Goal: Transaction & Acquisition: Purchase product/service

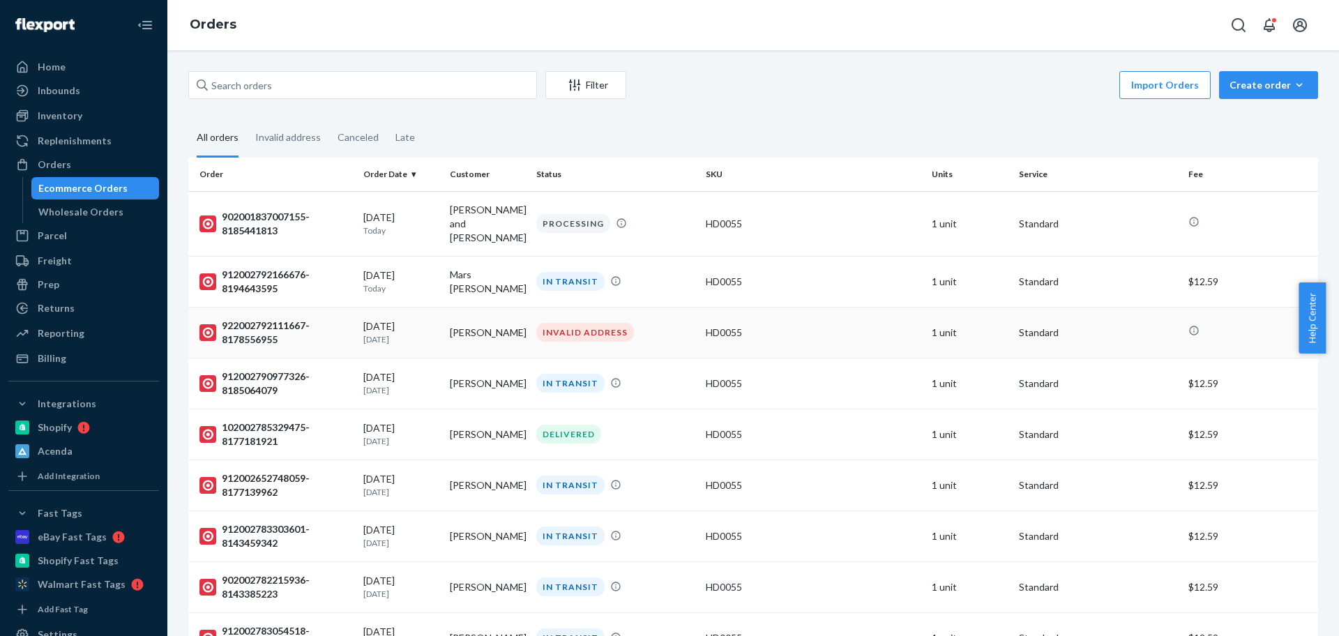
click at [260, 319] on div "922002792111667-8178556955" at bounding box center [275, 333] width 153 height 28
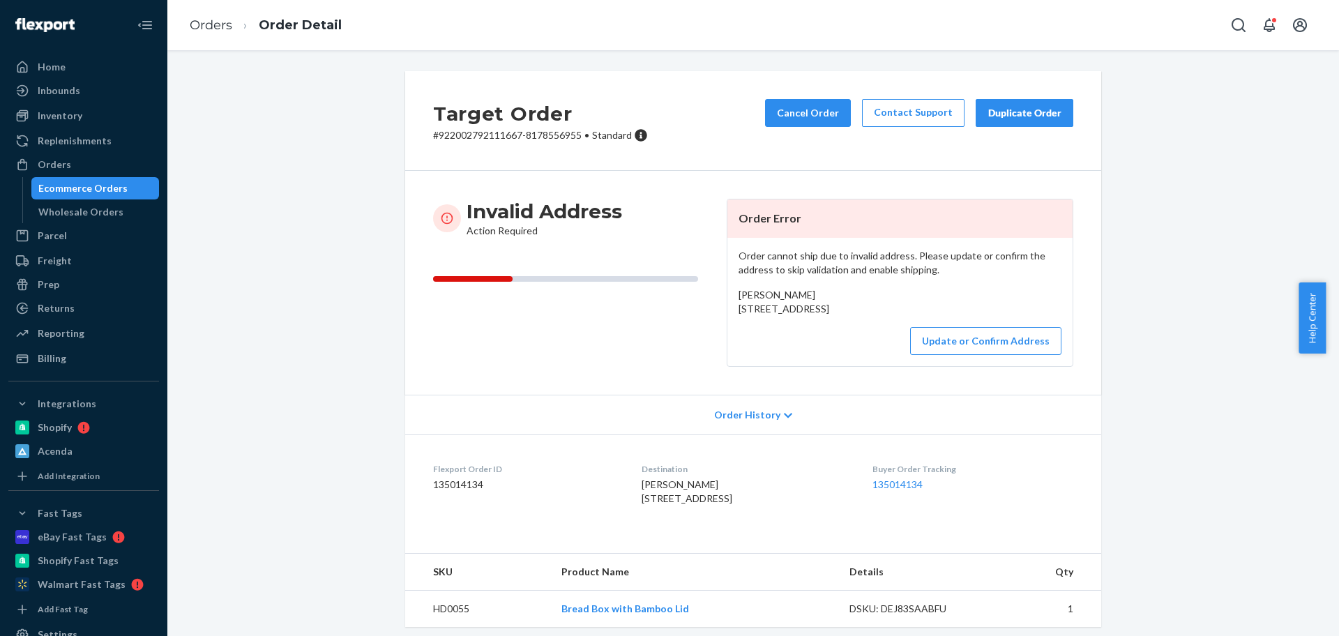
drag, startPoint x: 732, startPoint y: 312, endPoint x: 831, endPoint y: 324, distance: 99.8
click at [831, 316] on div "Jaime Ann Kernus 132 Regency Circle Merry Hill, NC 27957 US" at bounding box center [899, 302] width 323 height 28
copy span "132 Regency Circle Merry Hill, NC 27957"
click at [823, 255] on p "Order cannot ship due to invalid address. Please update or confirm the address …" at bounding box center [899, 263] width 323 height 28
click at [982, 258] on p "Order cannot ship due to invalid address. Please update or confirm the address …" at bounding box center [899, 263] width 323 height 28
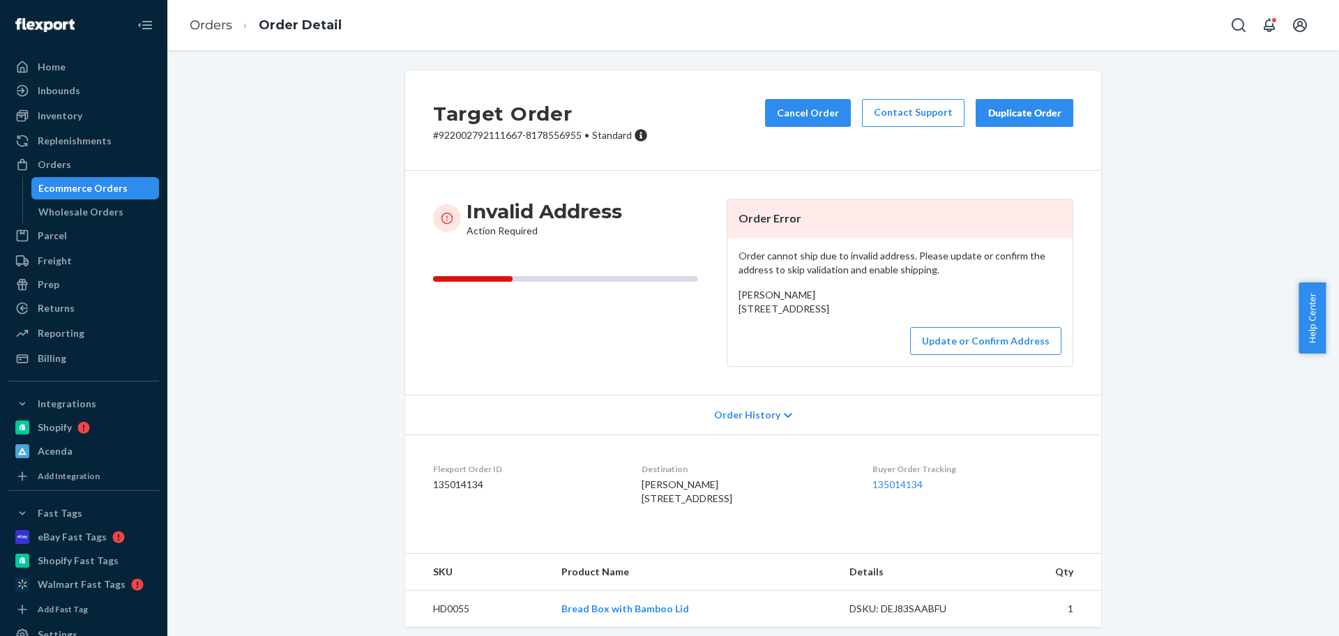
drag, startPoint x: 727, startPoint y: 294, endPoint x: 840, endPoint y: 328, distance: 117.8
click at [840, 328] on div "Order cannot ship due to invalid address. Please update or confirm the address …" at bounding box center [899, 302] width 345 height 128
copy span "Jaime Ann Kernus 132 Regency Circle Merry Hill, NC 27957"
click at [766, 255] on p "Order cannot ship due to invalid address. Please update or confirm the address …" at bounding box center [899, 263] width 323 height 28
click at [965, 255] on p "Order cannot ship due to invalid address. Please update or confirm the address …" at bounding box center [899, 263] width 323 height 28
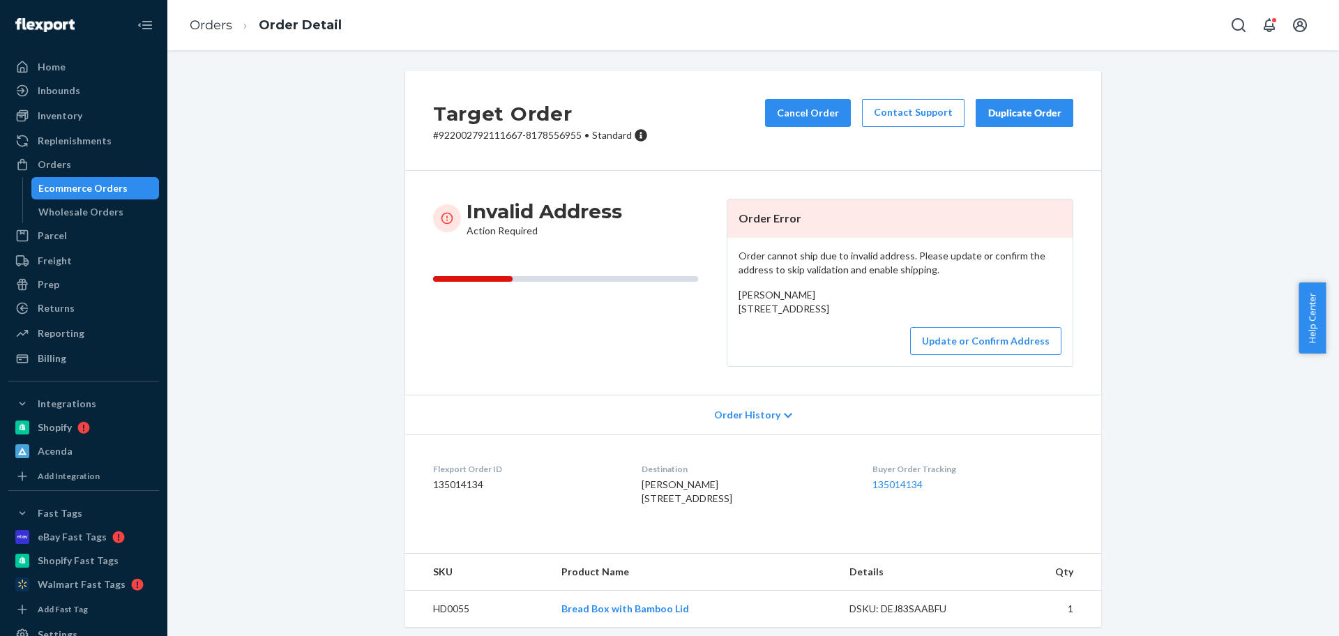
click at [1010, 257] on p "Order cannot ship due to invalid address. Please update or confirm the address …" at bounding box center [899, 263] width 323 height 28
click at [743, 271] on p "Order cannot ship due to invalid address. Please update or confirm the address …" at bounding box center [899, 263] width 323 height 28
click at [819, 271] on p "Order cannot ship due to invalid address. Please update or confirm the address …" at bounding box center [899, 263] width 323 height 28
click at [893, 272] on p "Order cannot ship due to invalid address. Please update or confirm the address …" at bounding box center [899, 263] width 323 height 28
click at [980, 355] on button "Update or Confirm Address" at bounding box center [985, 341] width 151 height 28
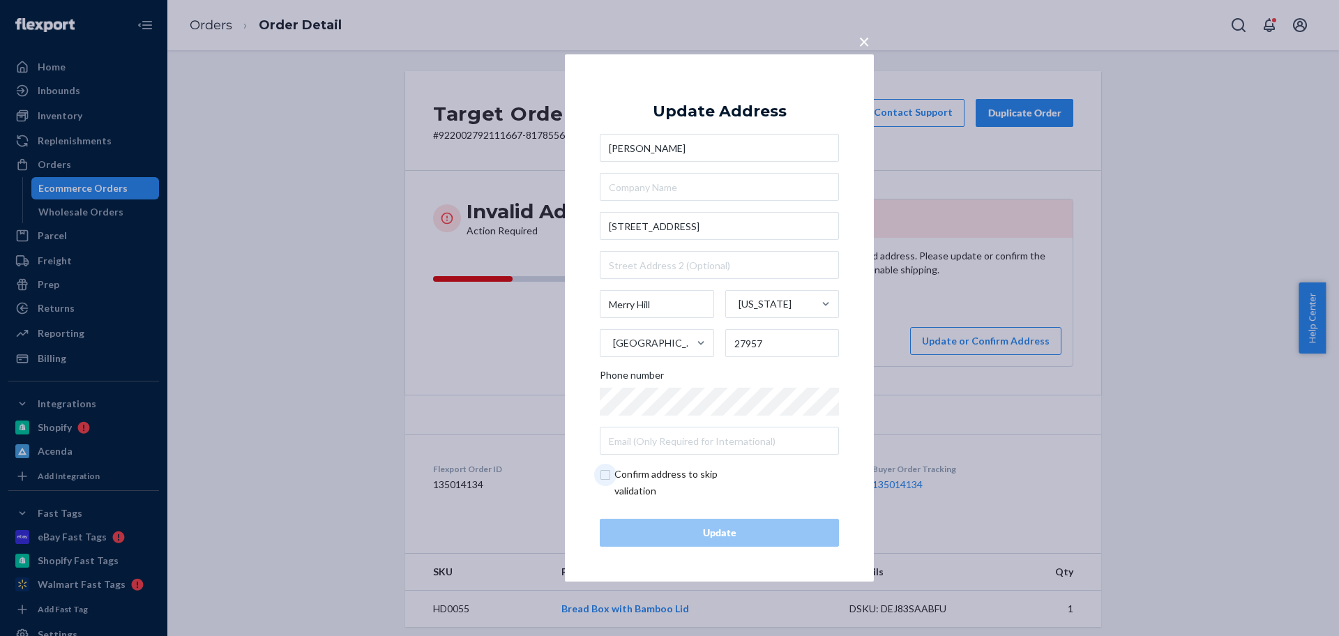
click at [608, 473] on input "checkbox" at bounding box center [681, 482] width 162 height 33
checkbox input "true"
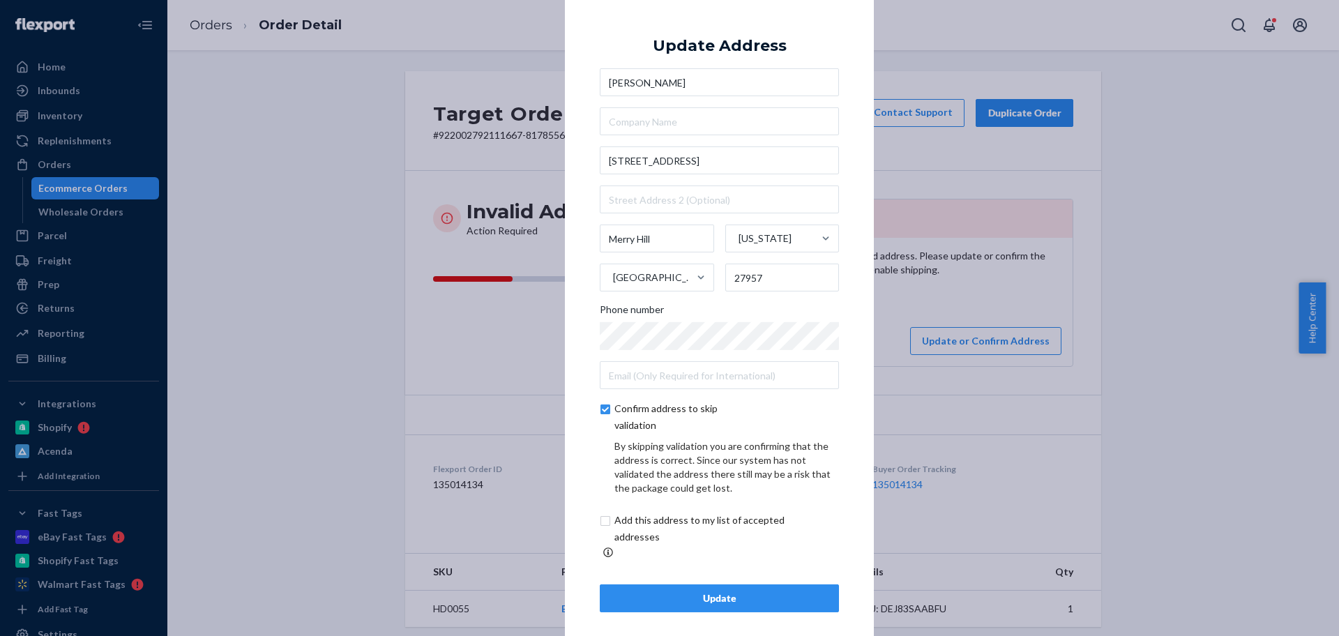
click at [600, 528] on input "checkbox" at bounding box center [716, 528] width 232 height 33
checkbox input "true"
click at [750, 591] on div "Update" at bounding box center [719, 598] width 215 height 14
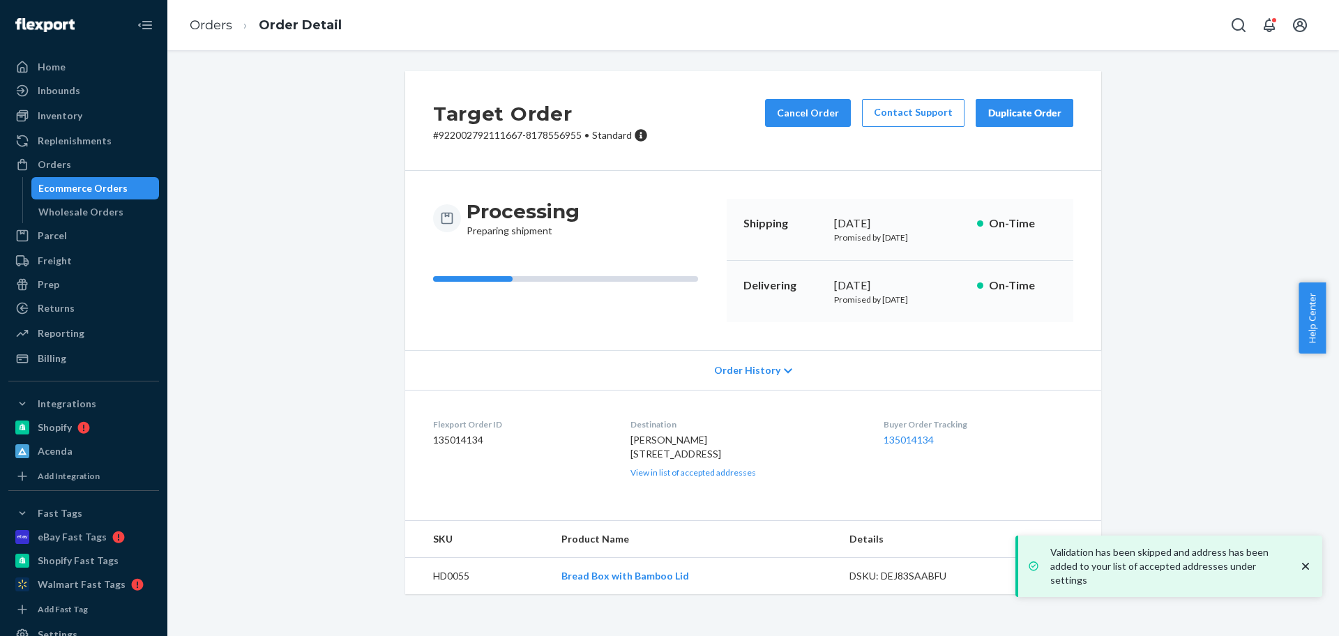
scroll to position [3, 0]
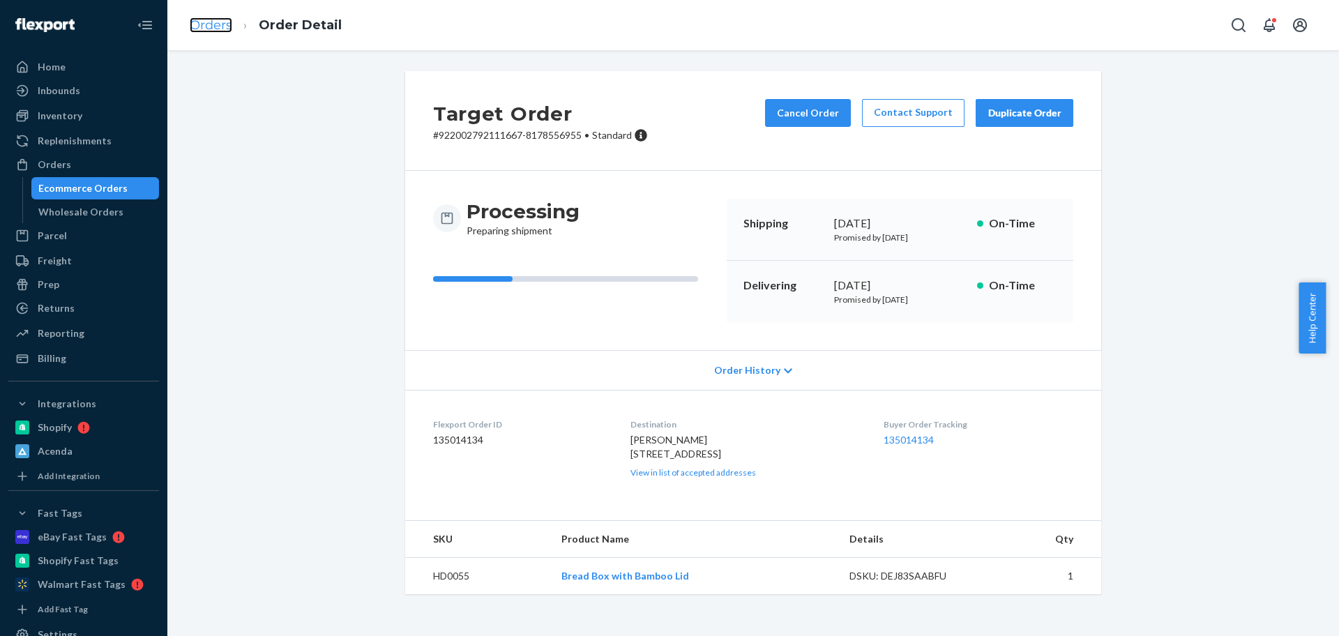
click at [206, 22] on link "Orders" at bounding box center [211, 24] width 43 height 15
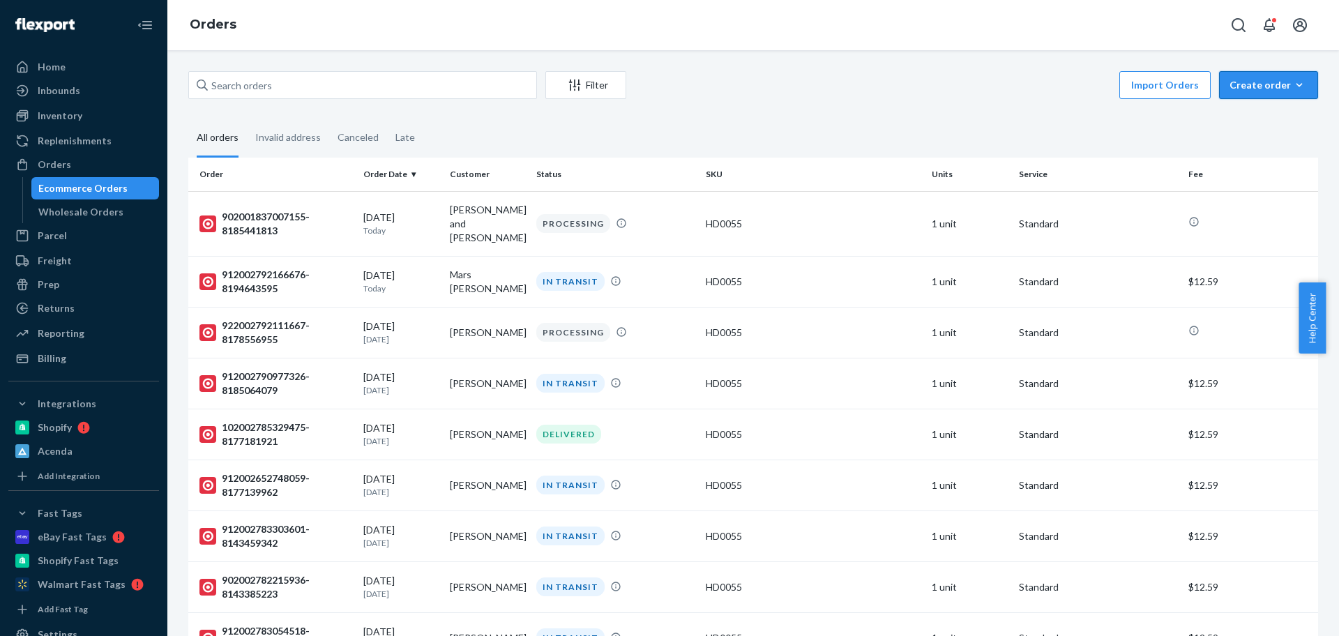
click at [1275, 87] on div "Create order" at bounding box center [1268, 85] width 78 height 14
click at [1264, 107] on span "Ecommerce order" at bounding box center [1231, 102] width 77 height 10
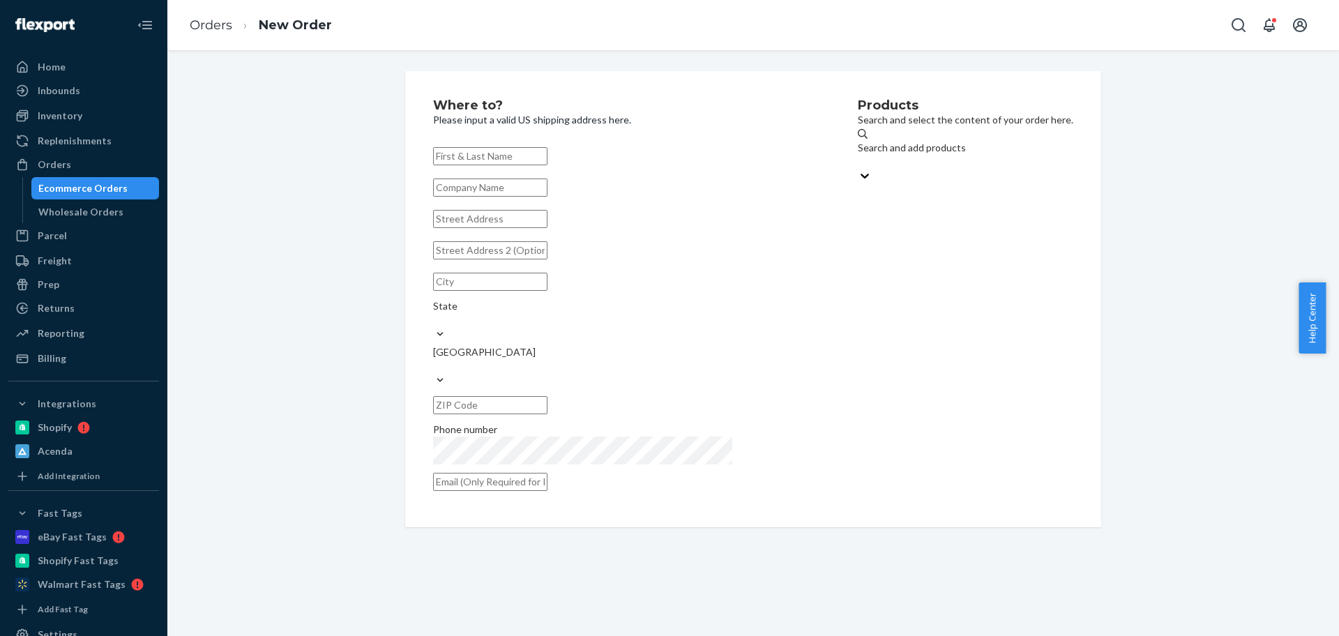
click at [492, 156] on input "text" at bounding box center [490, 156] width 114 height 18
paste input "[PERSON_NAME]"
type input "[PERSON_NAME]"
click at [470, 228] on input "text" at bounding box center [490, 219] width 114 height 18
paste input "1776 SAN JUAN DR BOX 1252 LAKE CITY, CO 81235-5221"
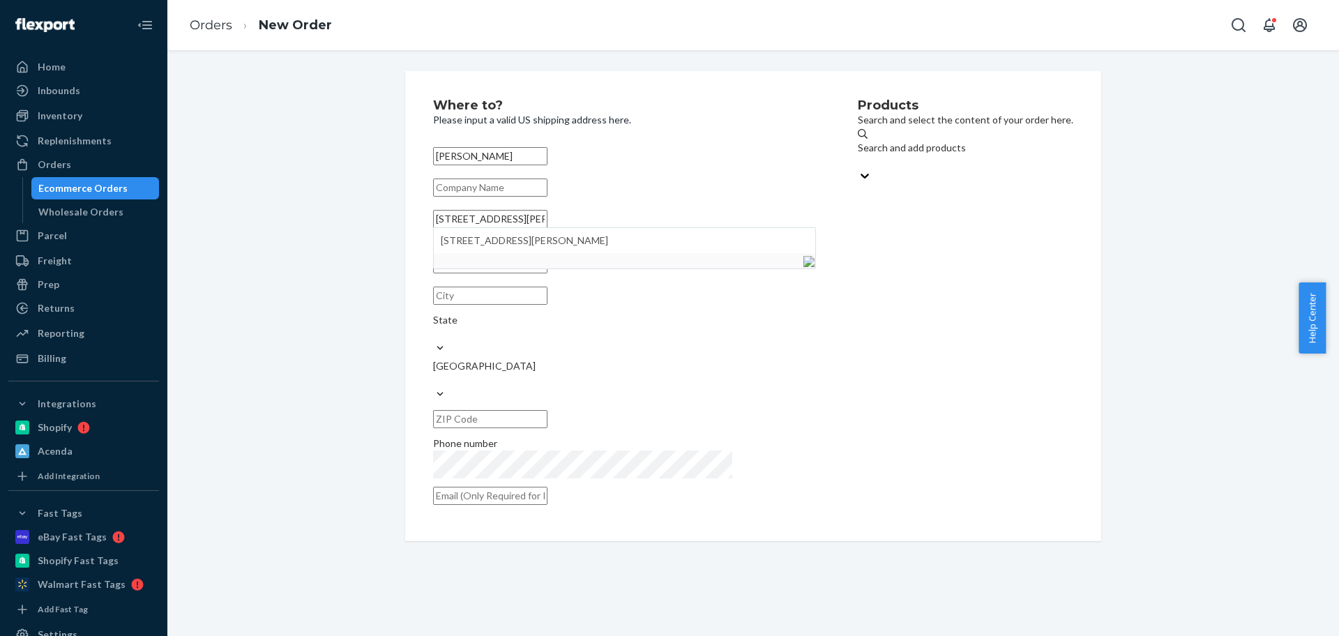
drag, startPoint x: 525, startPoint y: 234, endPoint x: 857, endPoint y: 236, distance: 331.9
click at [857, 236] on div "Where to? Please input a valid US shipping address here. Katherine L. Morgan 17…" at bounding box center [753, 306] width 640 height 414
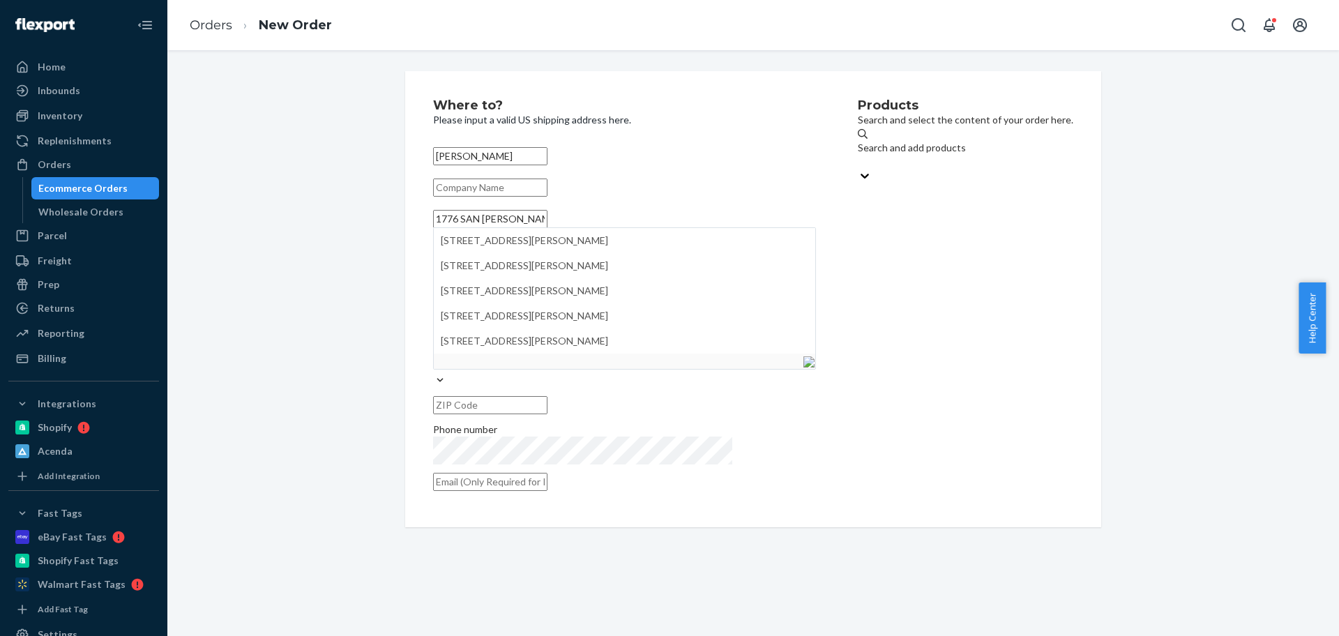
type input "1776 SAN JUAN DR"
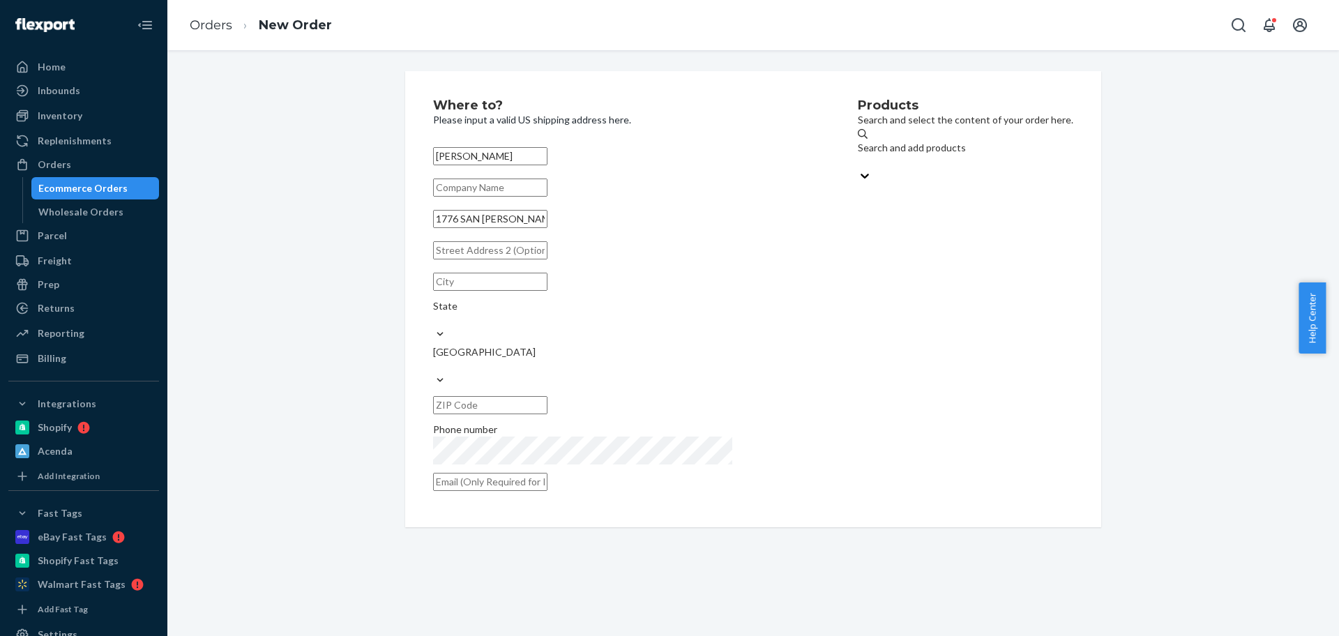
paste input "BOX 1252 LAKE CITY, CO 81235-5221"
drag, startPoint x: 484, startPoint y: 275, endPoint x: 714, endPoint y: 272, distance: 230.1
click at [547, 259] on input "BOX 1252 LAKE CITY, CO 81235-5221" at bounding box center [490, 250] width 114 height 18
type input "BOX 1252"
paste input "LAKE CITY, CO 81235-5221"
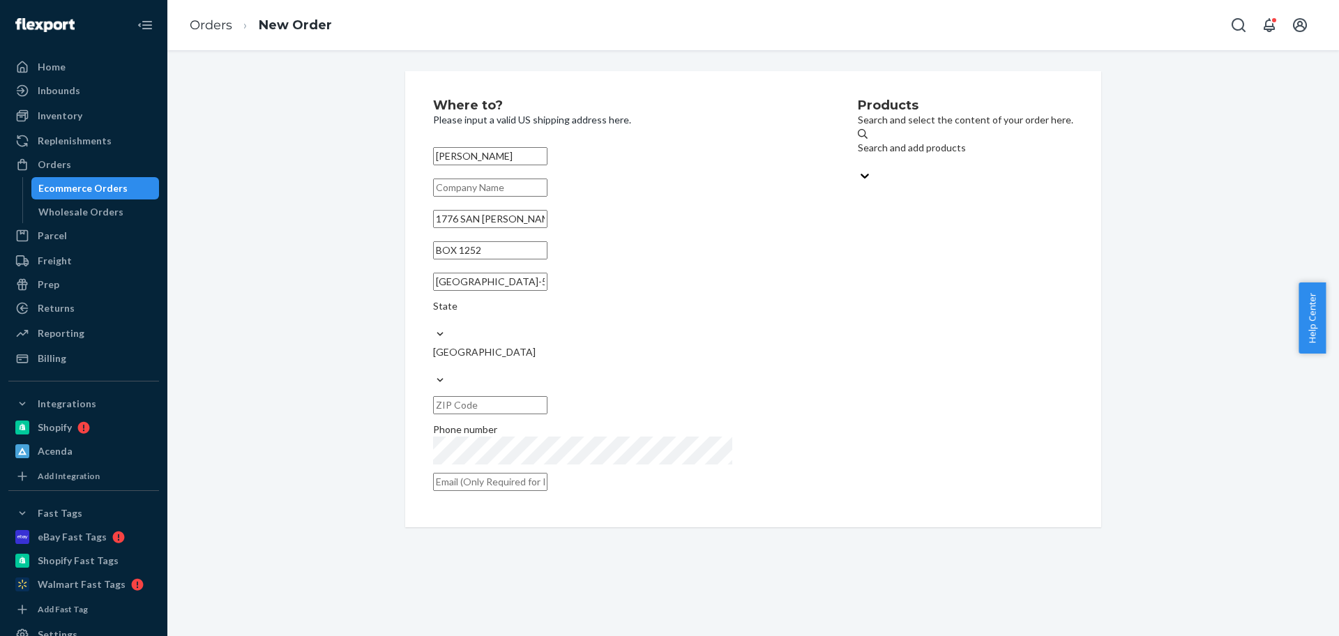
scroll to position [0, 15]
drag, startPoint x: 488, startPoint y: 313, endPoint x: 753, endPoint y: 312, distance: 265.0
click at [753, 312] on div "Where to? Please input a valid US shipping address here. Katherine L. Morgan 17…" at bounding box center [645, 299] width 425 height 400
type input "LAKE CITY, CO"
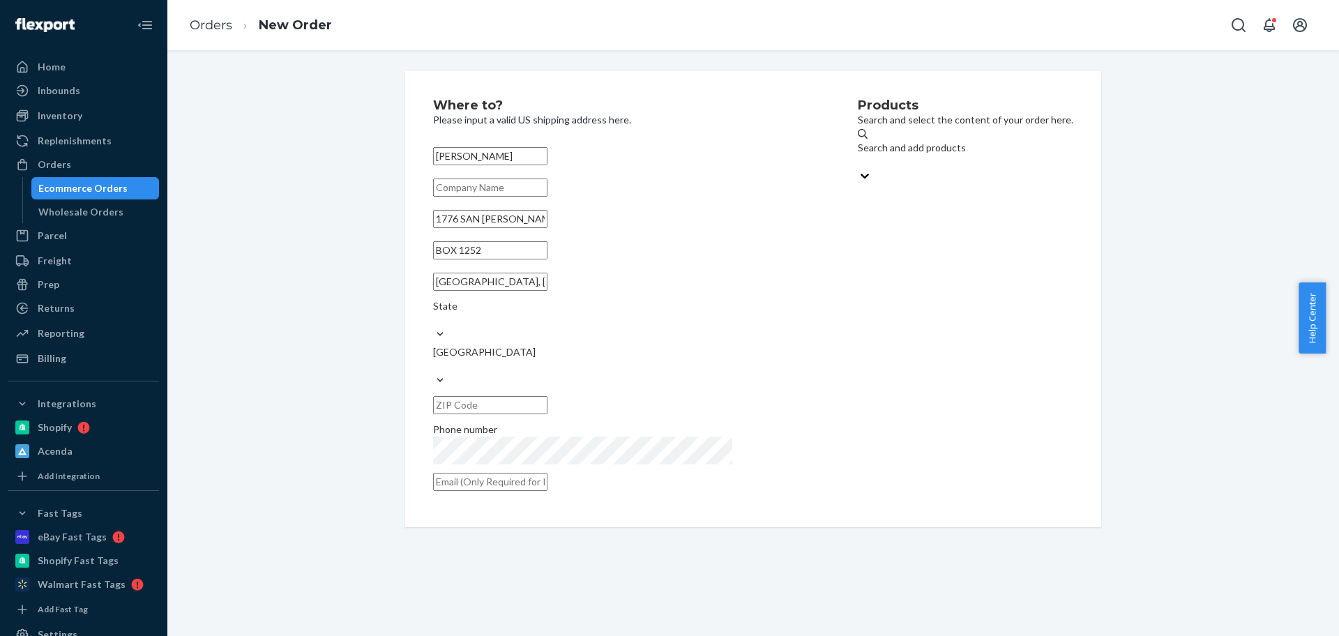
paste input "81235-5221"
type input "81235-5221"
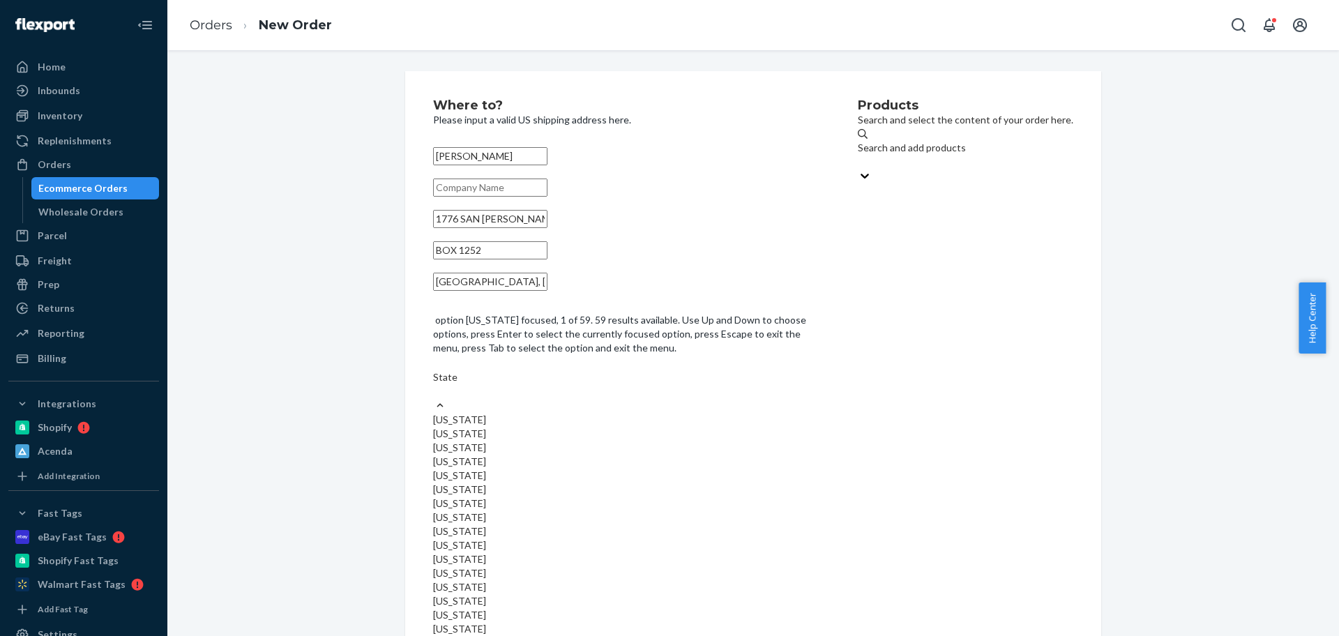
click at [640, 370] on div "State" at bounding box center [624, 384] width 383 height 28
click at [434, 384] on input "option Alabama focused, 1 of 59. 59 results available. Use Up and Down to choos…" at bounding box center [433, 391] width 1 height 14
click at [639, 497] on div "Colorado" at bounding box center [624, 504] width 383 height 14
click at [434, 398] on input "option Colorado focused, 7 of 59. 59 results available. Use Up and Down to choo…" at bounding box center [433, 391] width 1 height 14
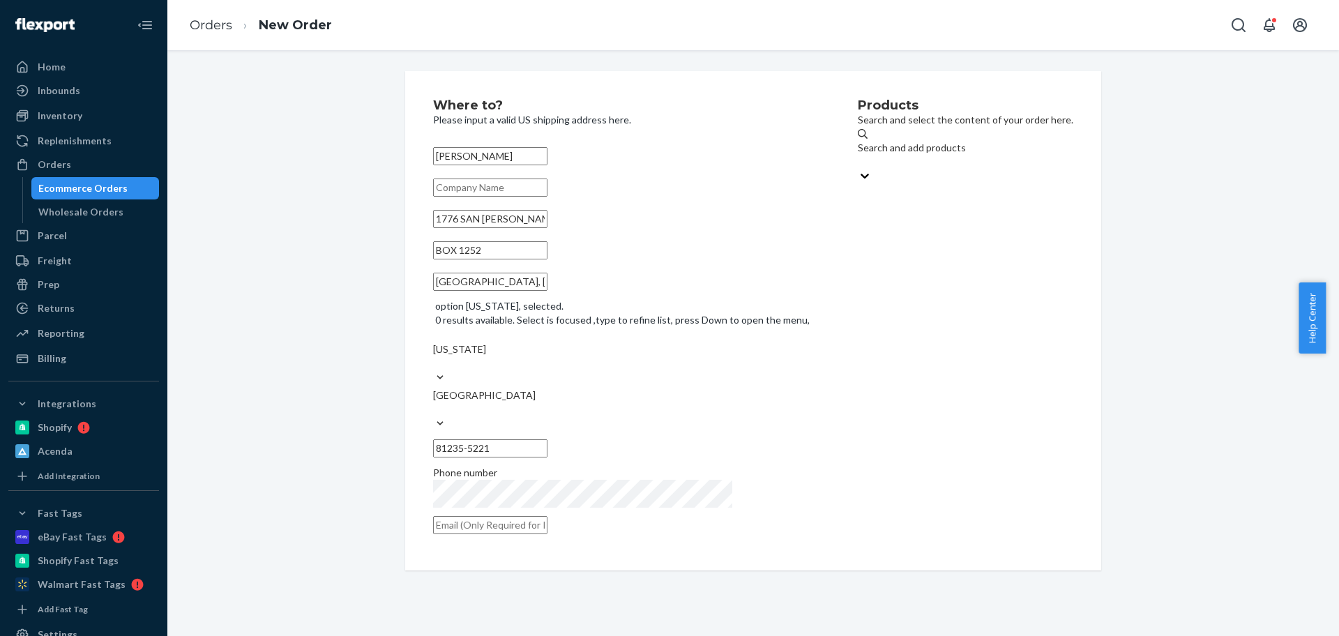
click at [513, 291] on input "LAKE CITY, CO" at bounding box center [490, 282] width 114 height 18
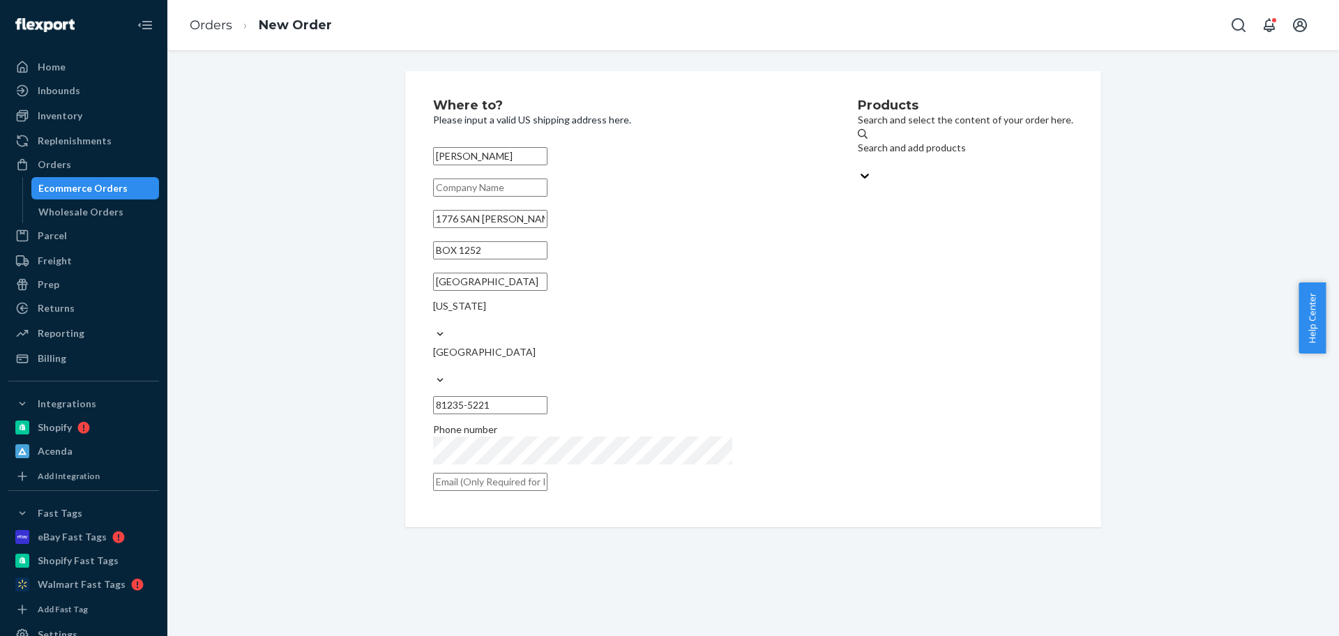
type input "LAKE CITY"
click at [885, 384] on div "Products Search and select the content of your order here. Search and add produ…" at bounding box center [965, 299] width 215 height 400
click at [984, 408] on div "Products Search and select the content of your order here. Search and add produ…" at bounding box center [965, 299] width 215 height 400
click at [858, 155] on div "Search and add products" at bounding box center [965, 148] width 215 height 14
click at [858, 157] on input "Search and add products" at bounding box center [858, 162] width 1 height 14
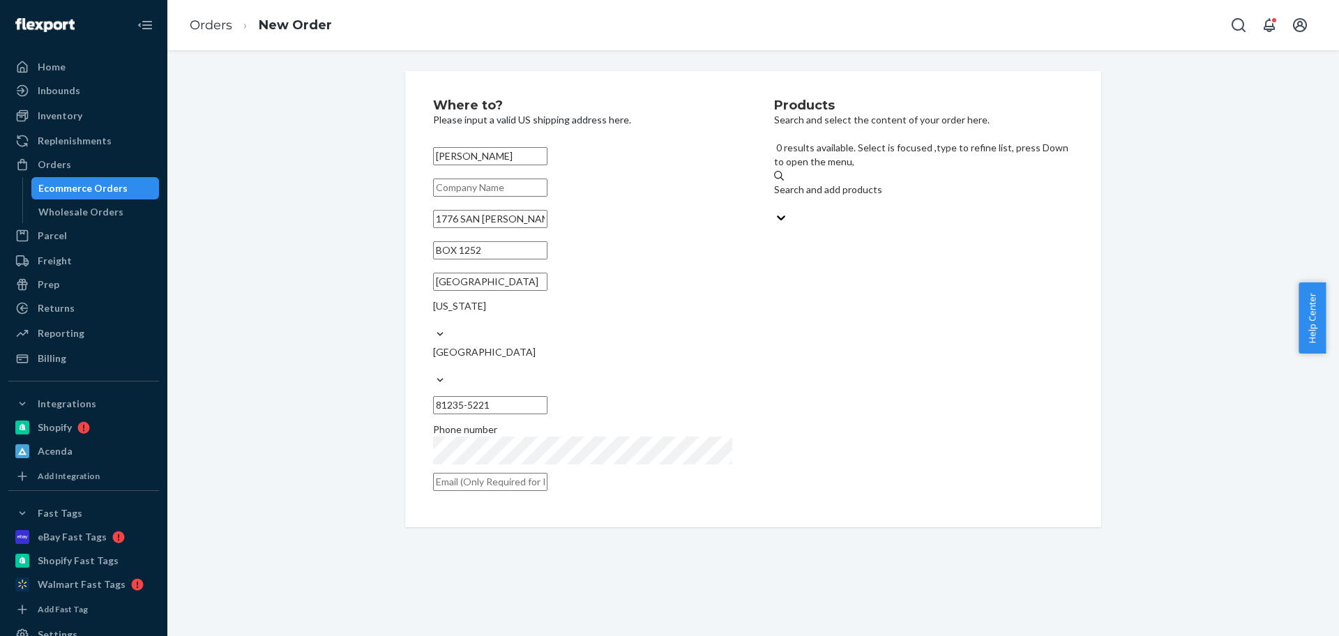
paste input "HD0033"
type input "HD0033"
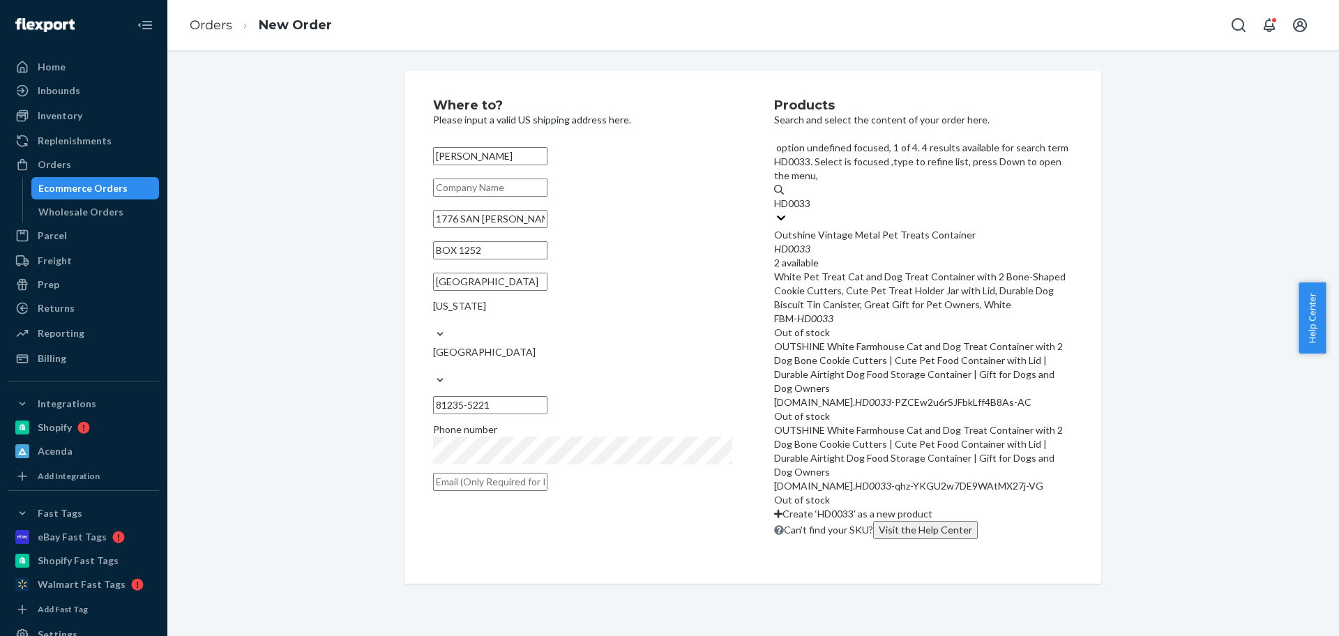
click at [865, 242] on div "HD0033" at bounding box center [923, 249] width 299 height 14
click at [813, 202] on input "HD0033" at bounding box center [793, 204] width 39 height 14
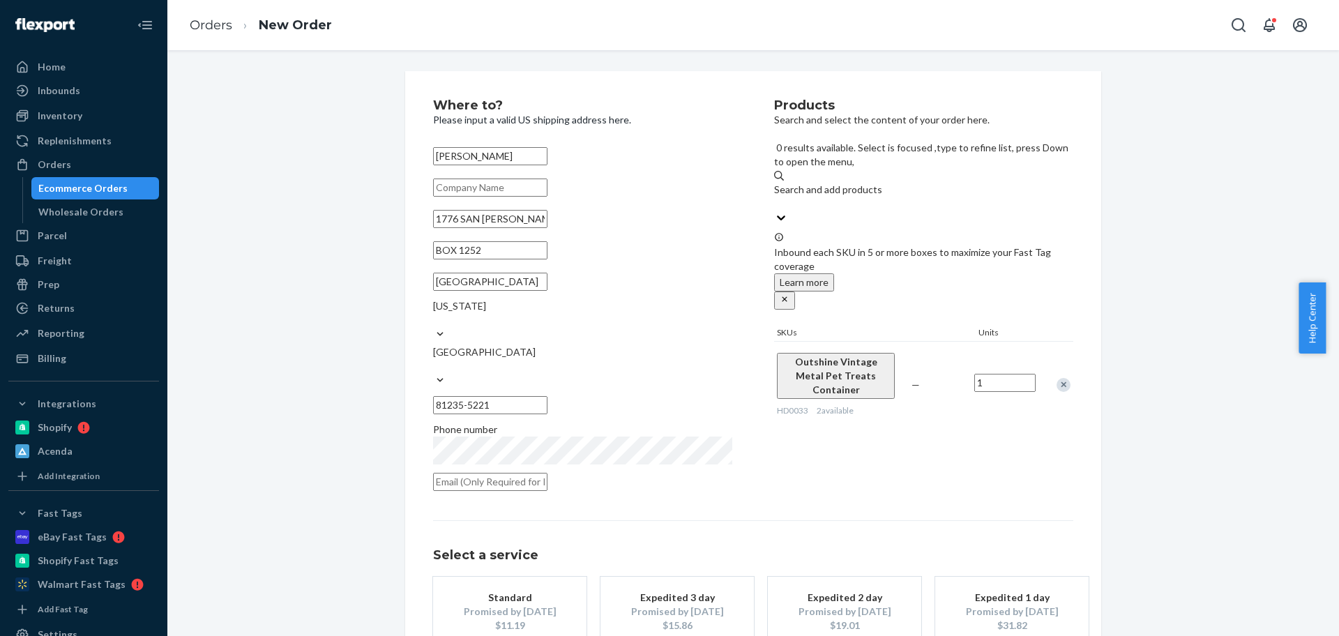
click at [537, 605] on div "Promised by Sep 3, 2025" at bounding box center [510, 612] width 112 height 14
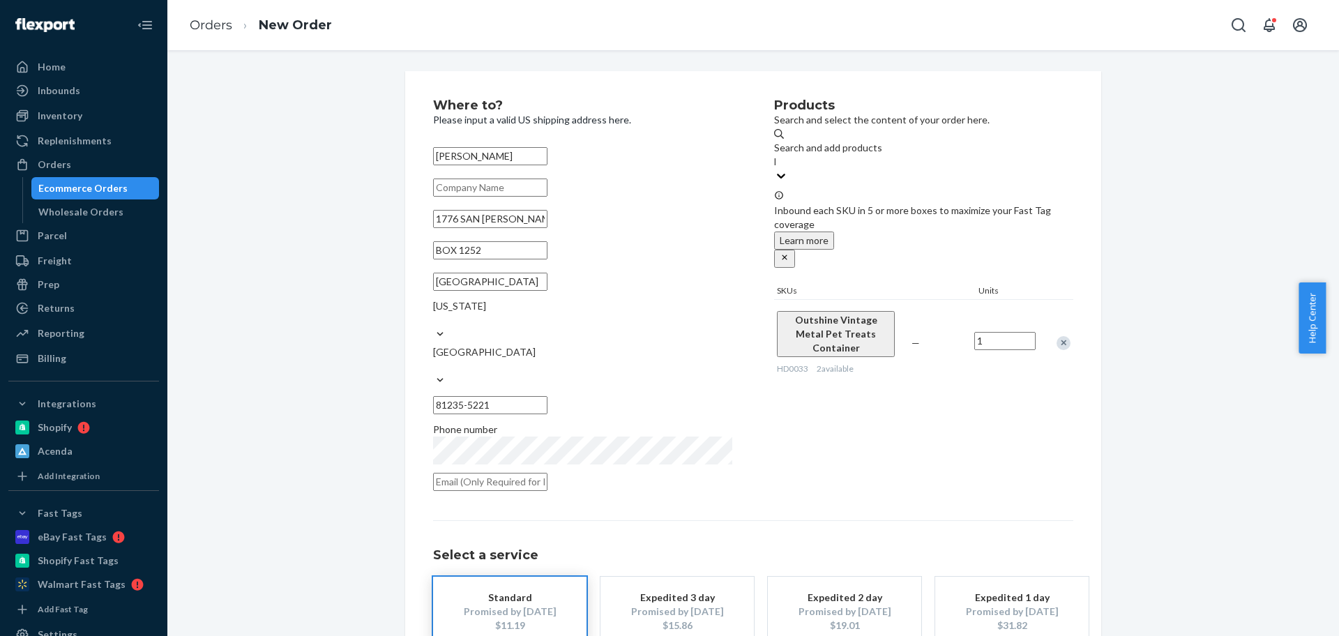
click at [533, 619] on div "$11.19" at bounding box center [510, 626] width 112 height 14
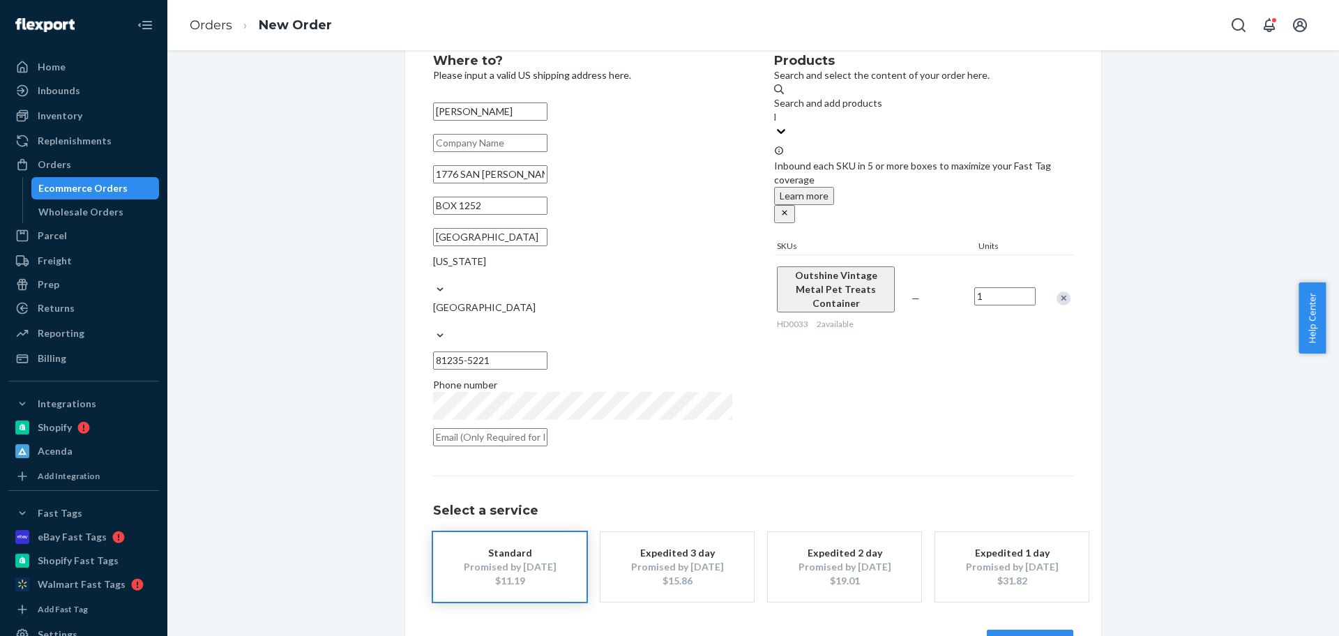
scroll to position [69, 0]
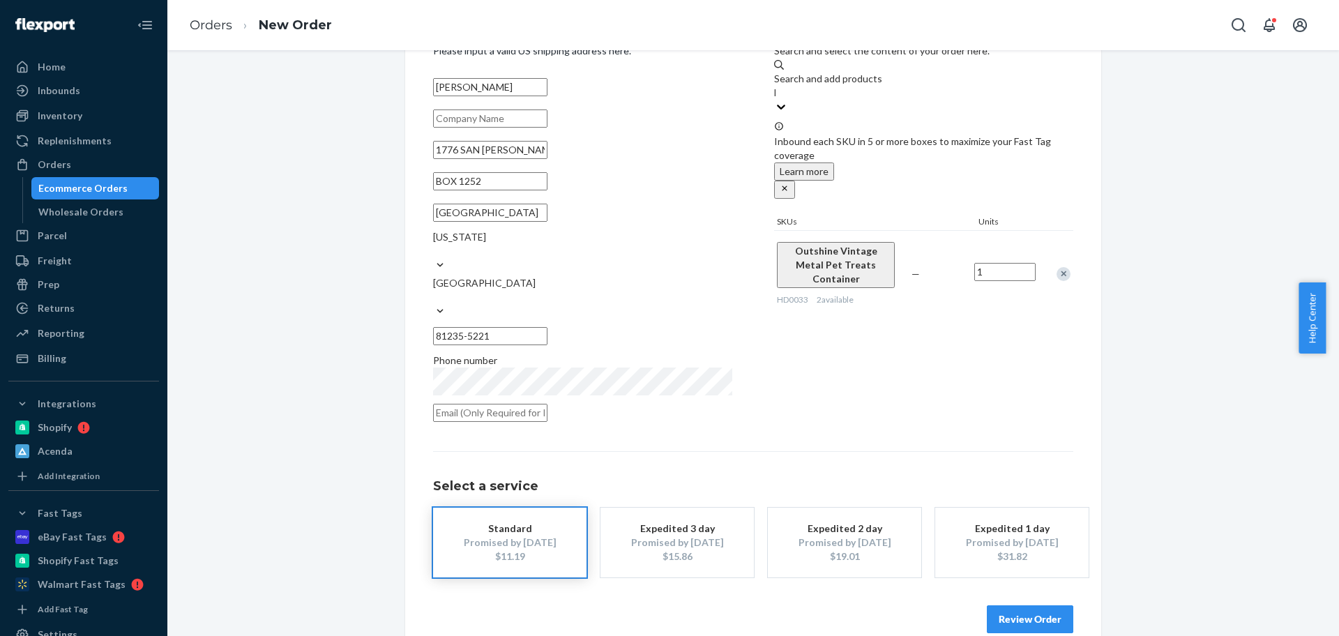
click at [1011, 605] on button "Review Order" at bounding box center [1030, 619] width 86 height 28
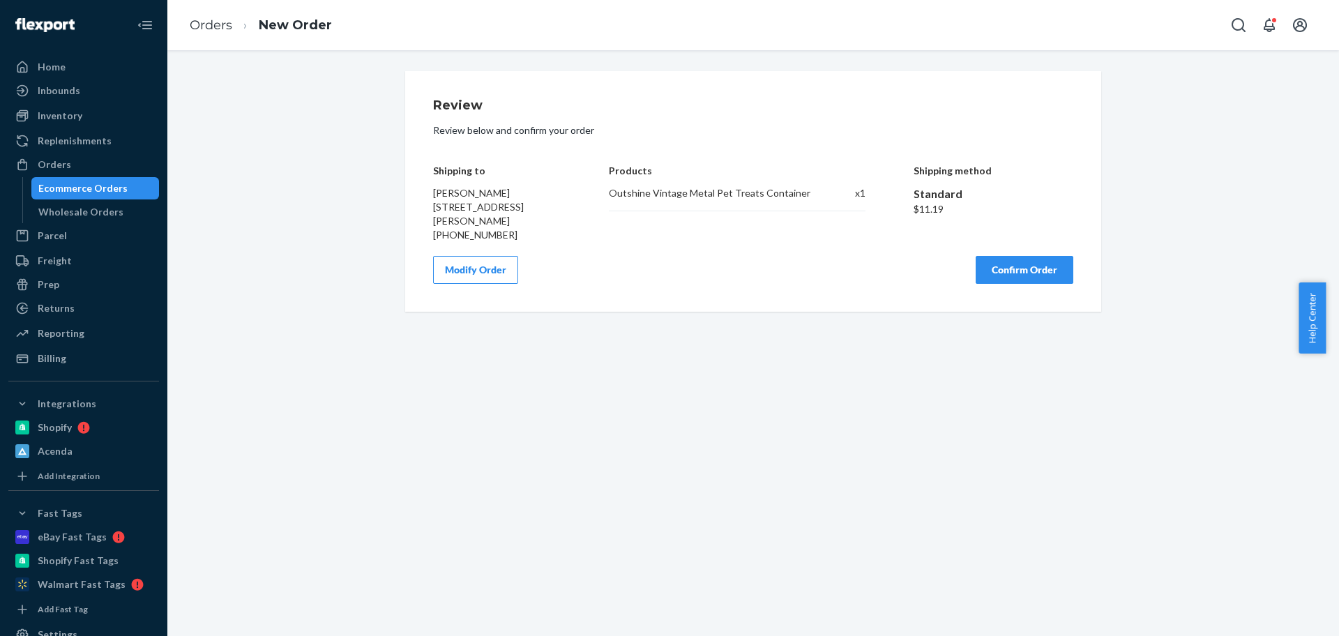
click at [920, 213] on div "$11.19" at bounding box center [994, 209] width 160 height 14
copy body "$11.19 Modify Order Confirm Order ×"
click at [999, 284] on button "Confirm Order" at bounding box center [1025, 270] width 98 height 28
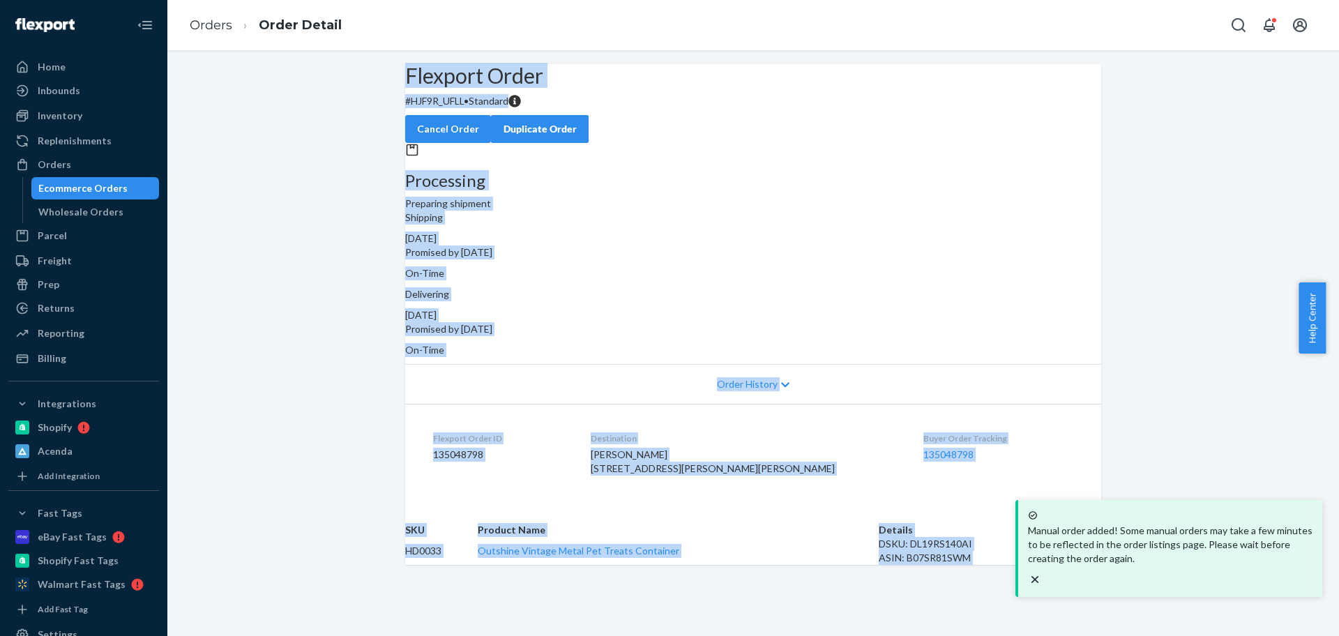
click at [637, 137] on div "Flexport Order # HJF9R_UFLL • Standard Cancel Order Duplicate Order" at bounding box center [753, 103] width 696 height 79
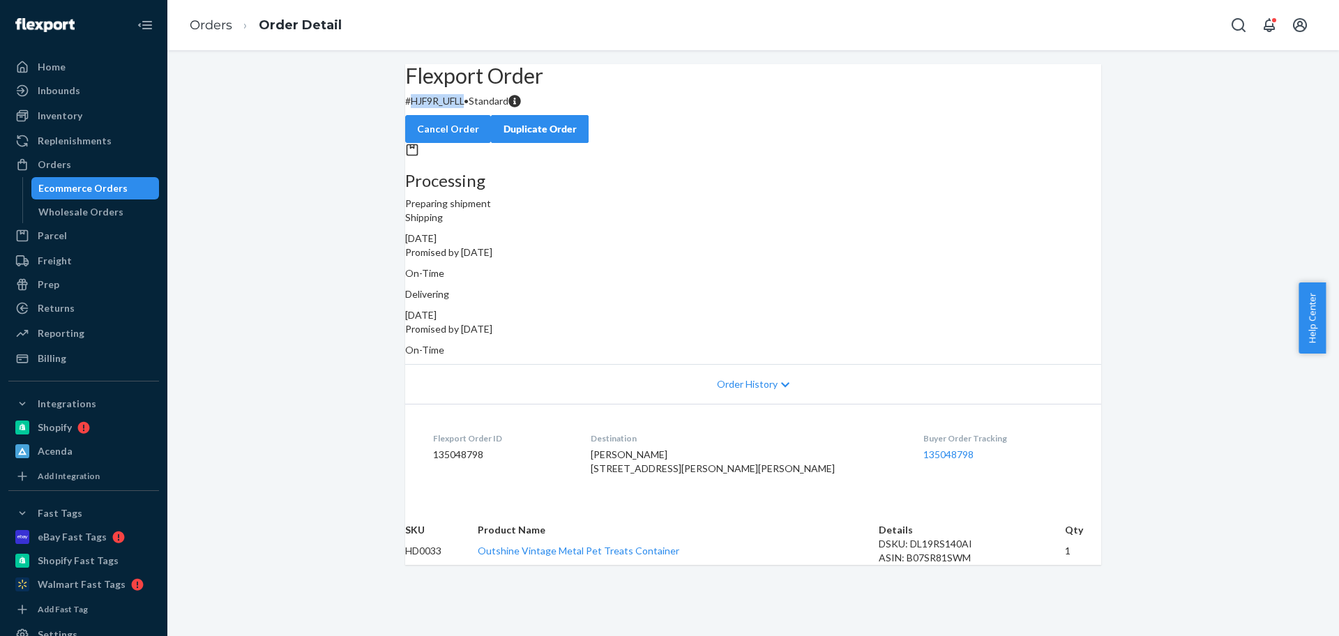
drag, startPoint x: 489, startPoint y: 134, endPoint x: 432, endPoint y: 142, distance: 57.1
click at [432, 142] on div "Flexport Order # HJF9R_UFLL • Standard Cancel Order Duplicate Order" at bounding box center [753, 103] width 696 height 79
copy p "HJF9R_UFLL"
click at [209, 21] on link "Orders" at bounding box center [211, 24] width 43 height 15
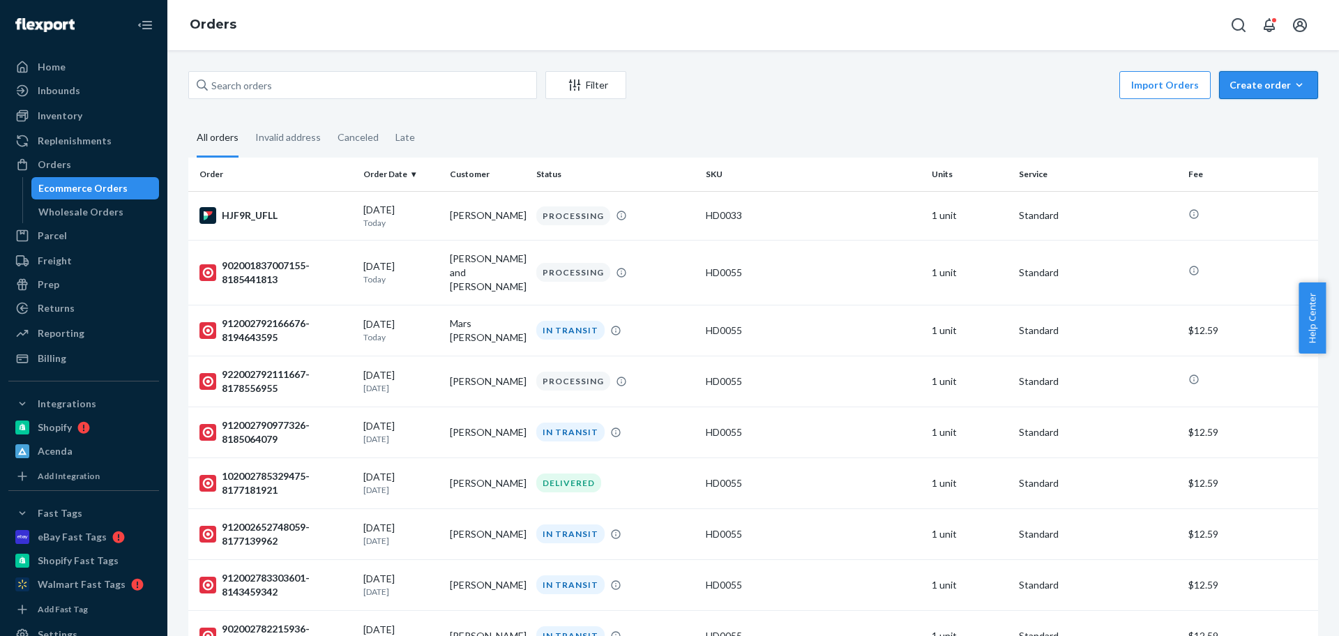
click at [1263, 91] on div "Create order" at bounding box center [1268, 85] width 78 height 14
click at [1251, 126] on button "Ecommerce order" at bounding box center [1289, 119] width 134 height 30
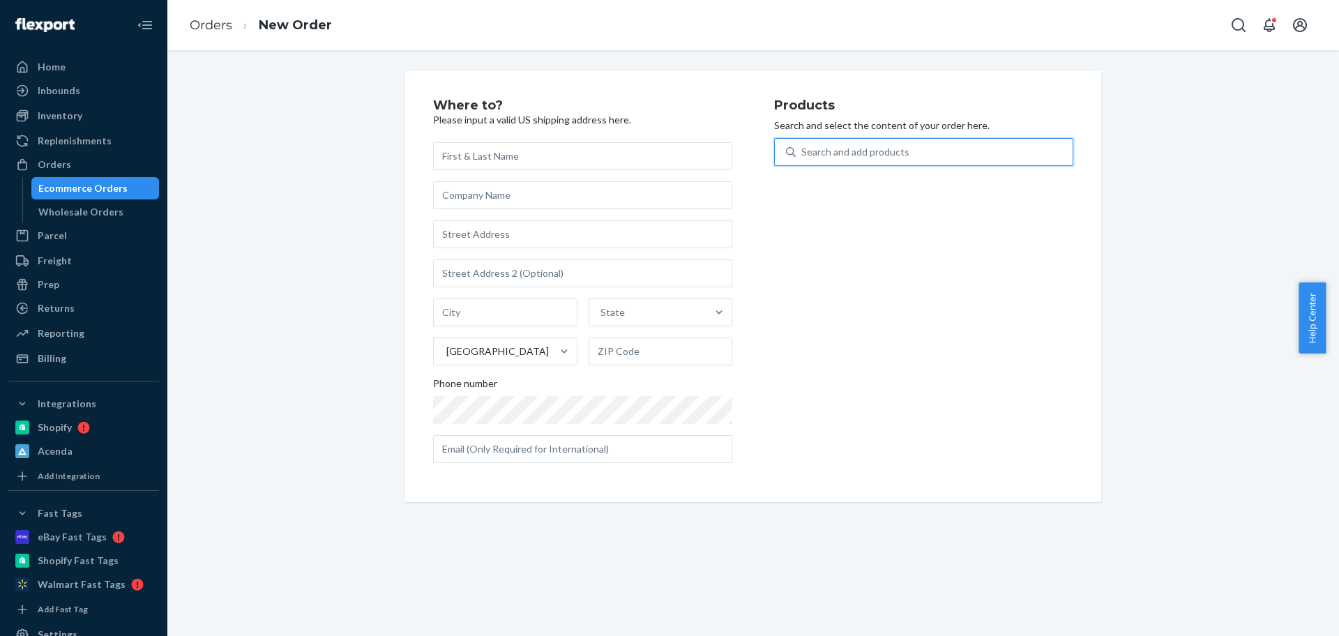
click at [833, 154] on div "Search and add products" at bounding box center [855, 152] width 108 height 14
click at [803, 154] on input "0 results available. Use Up and Down to choose options, press Enter to select t…" at bounding box center [801, 152] width 1 height 14
paste input "GT0018"
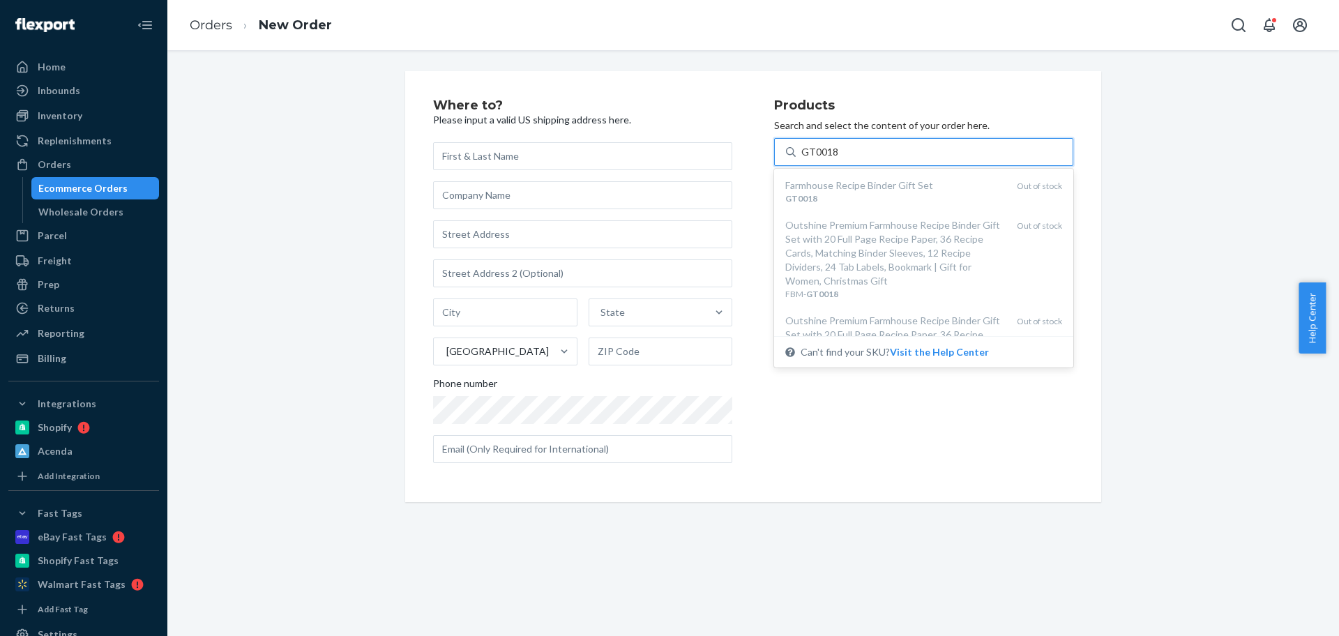
type input "GT0018"
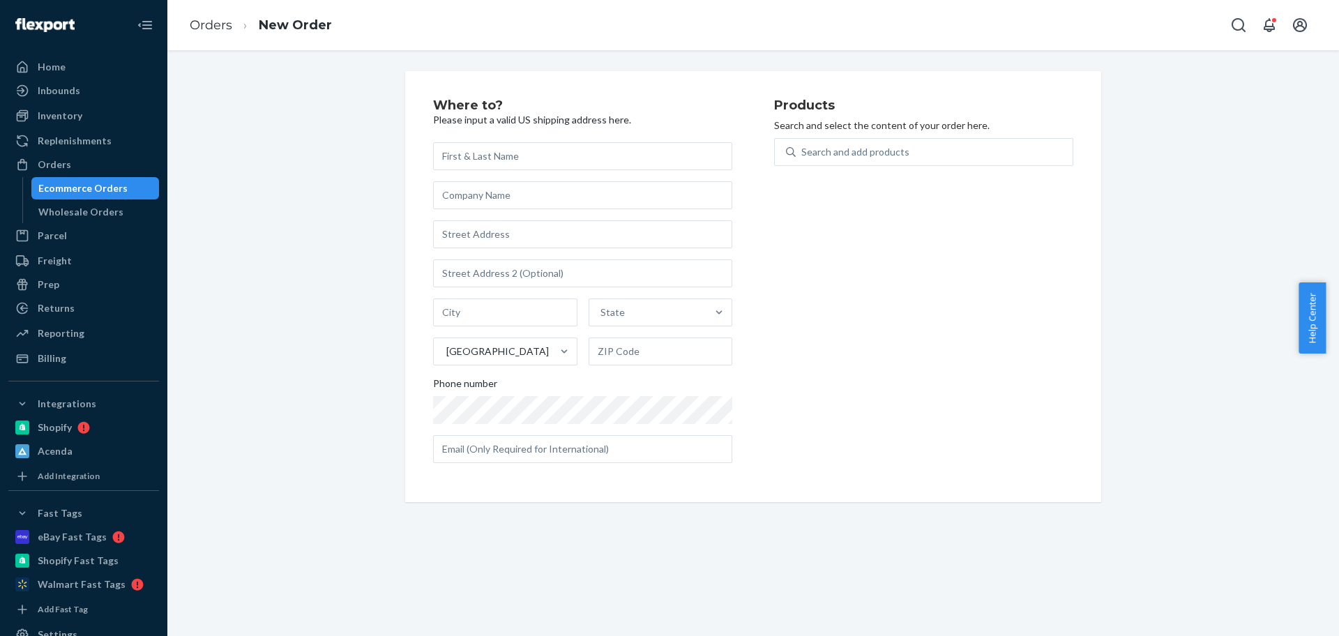
click at [1207, 116] on div "Where to? Please input a valid US shipping address here. State United States Ph…" at bounding box center [753, 286] width 1151 height 431
